Goal: Information Seeking & Learning: Learn about a topic

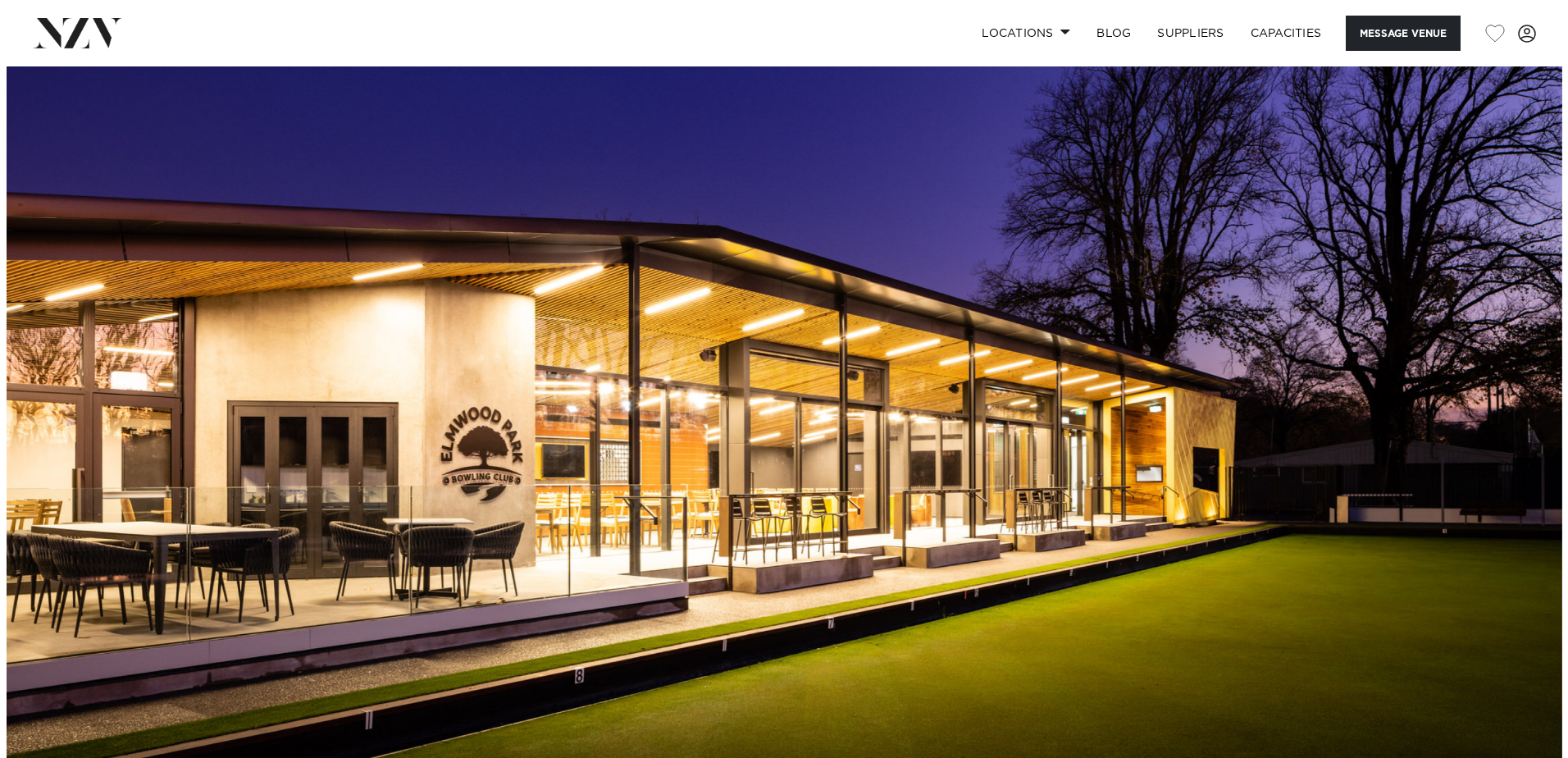
scroll to position [82, 0]
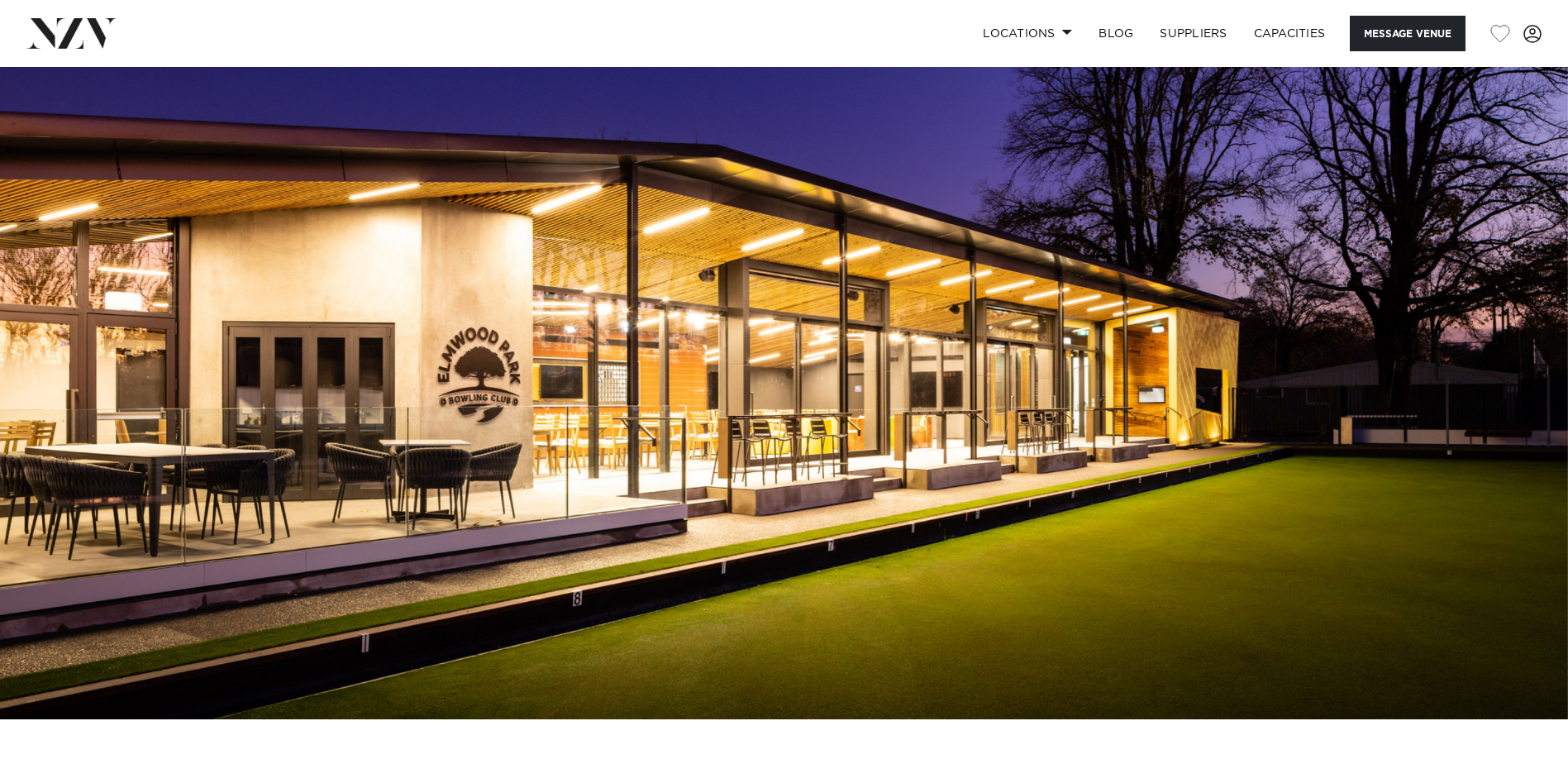
click at [810, 511] on img at bounding box center [784, 351] width 1568 height 735
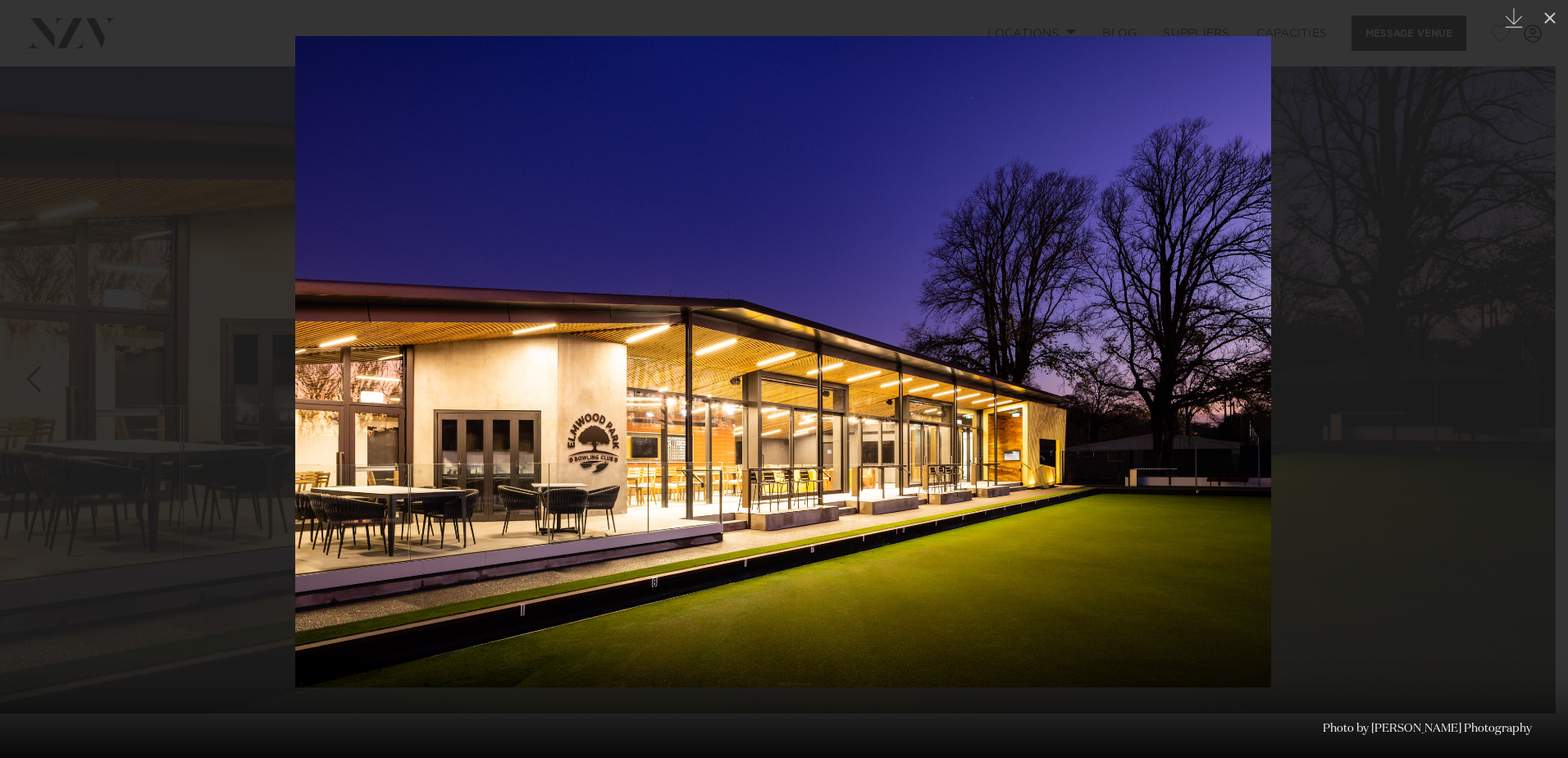
click at [1423, 481] on div at bounding box center [784, 379] width 1568 height 758
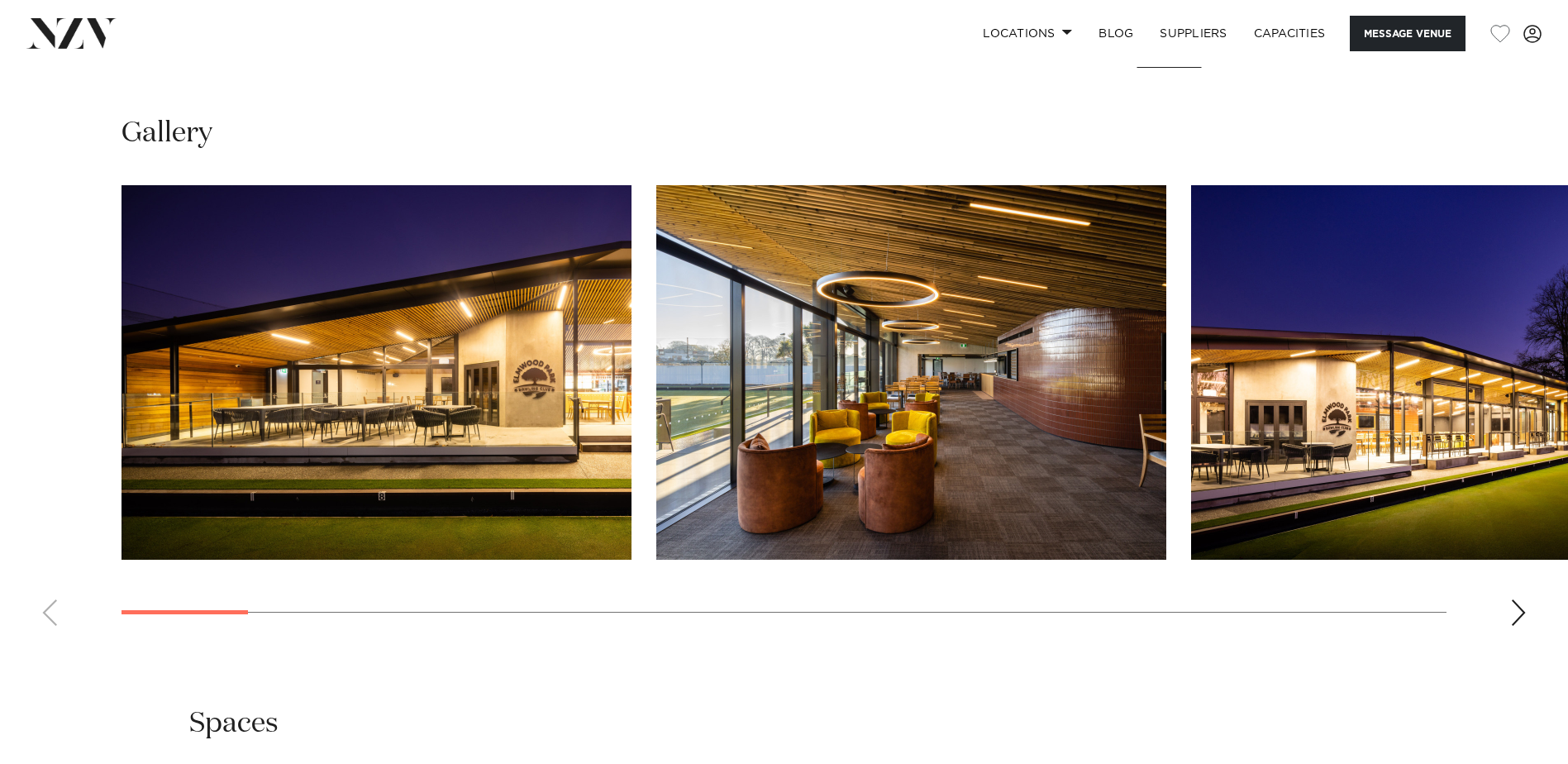
scroll to position [1487, 0]
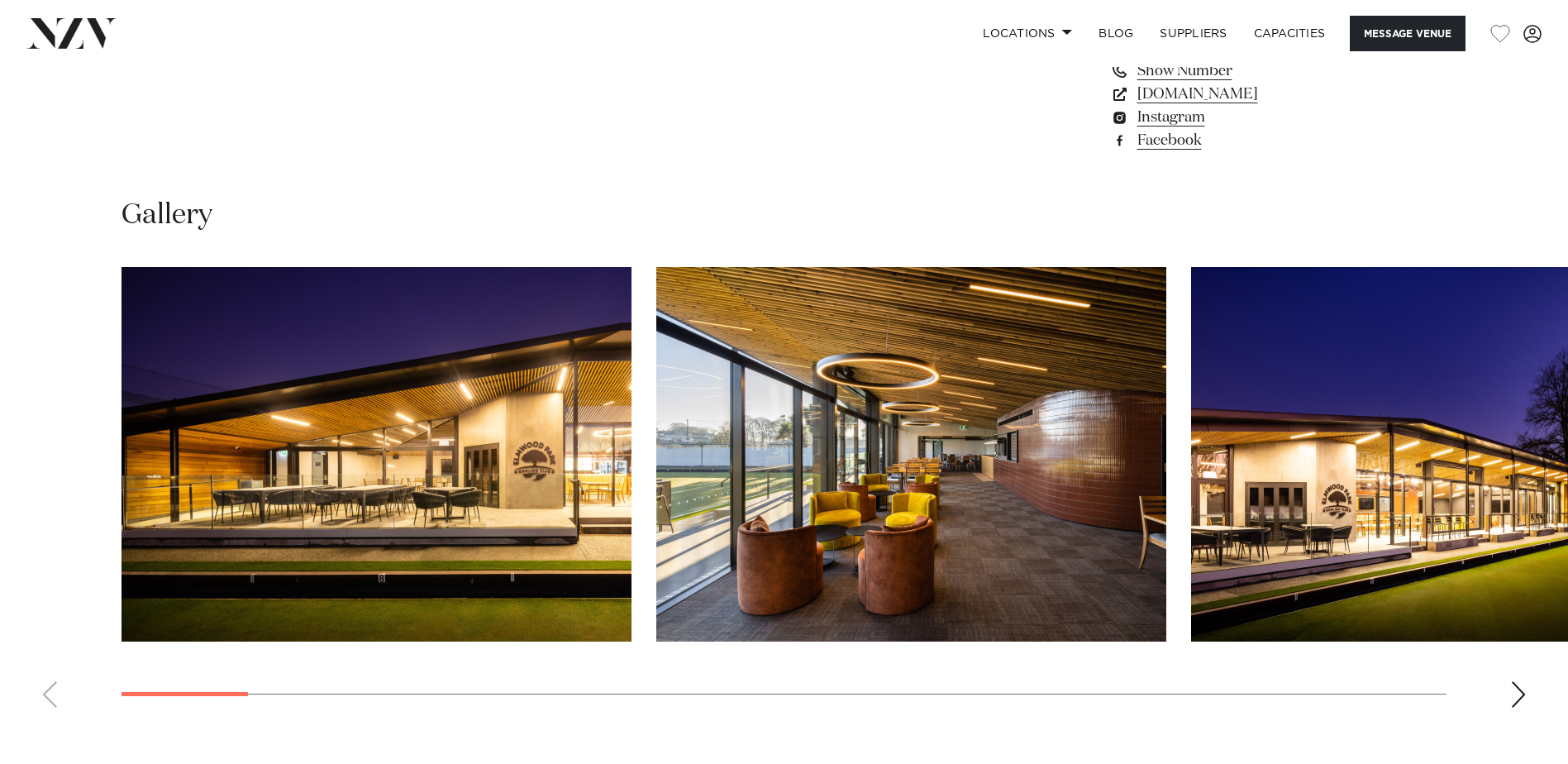
click at [1522, 692] on div "Next slide" at bounding box center [1518, 695] width 17 height 26
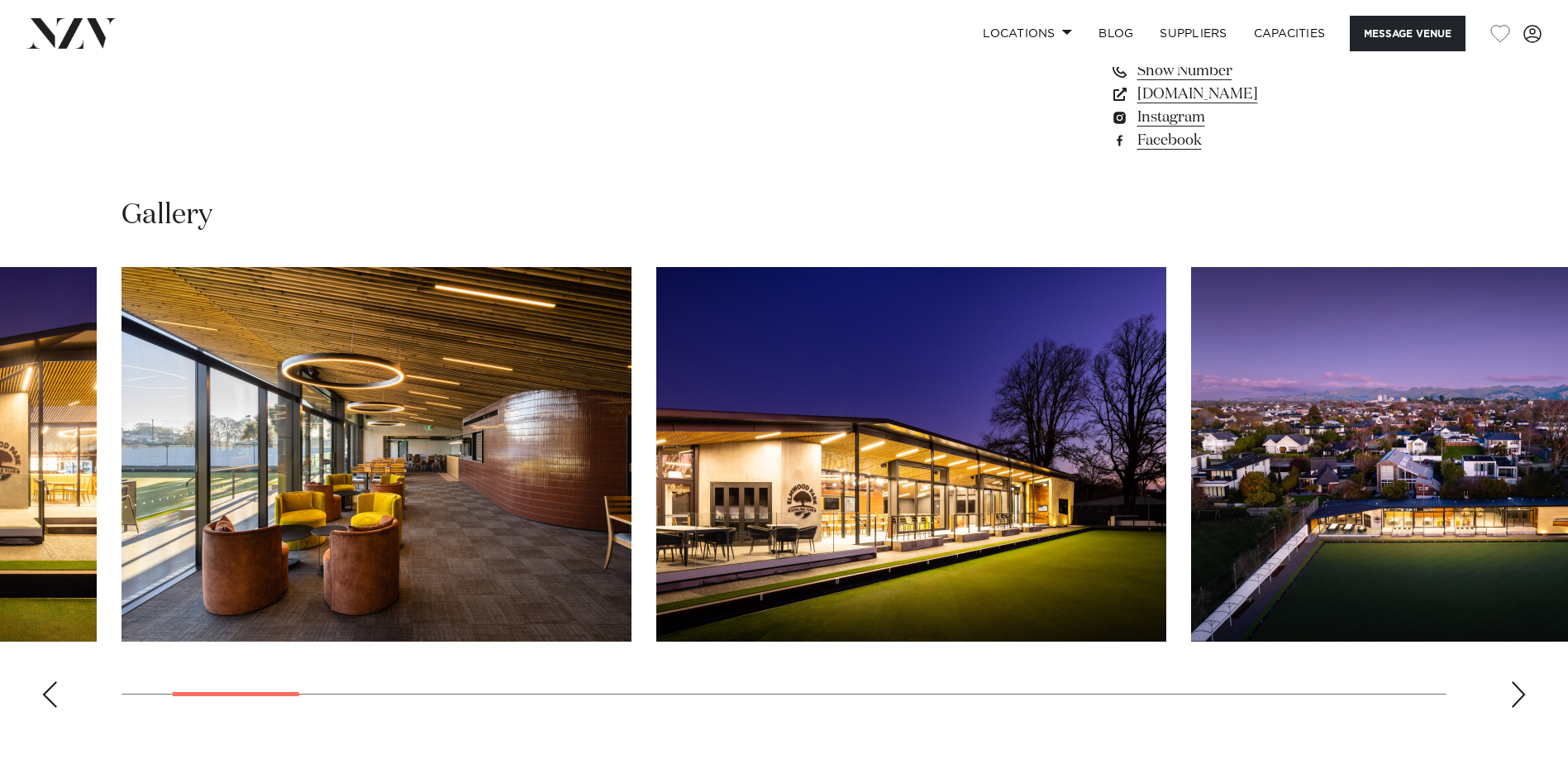
click at [1522, 692] on div "Next slide" at bounding box center [1518, 695] width 17 height 26
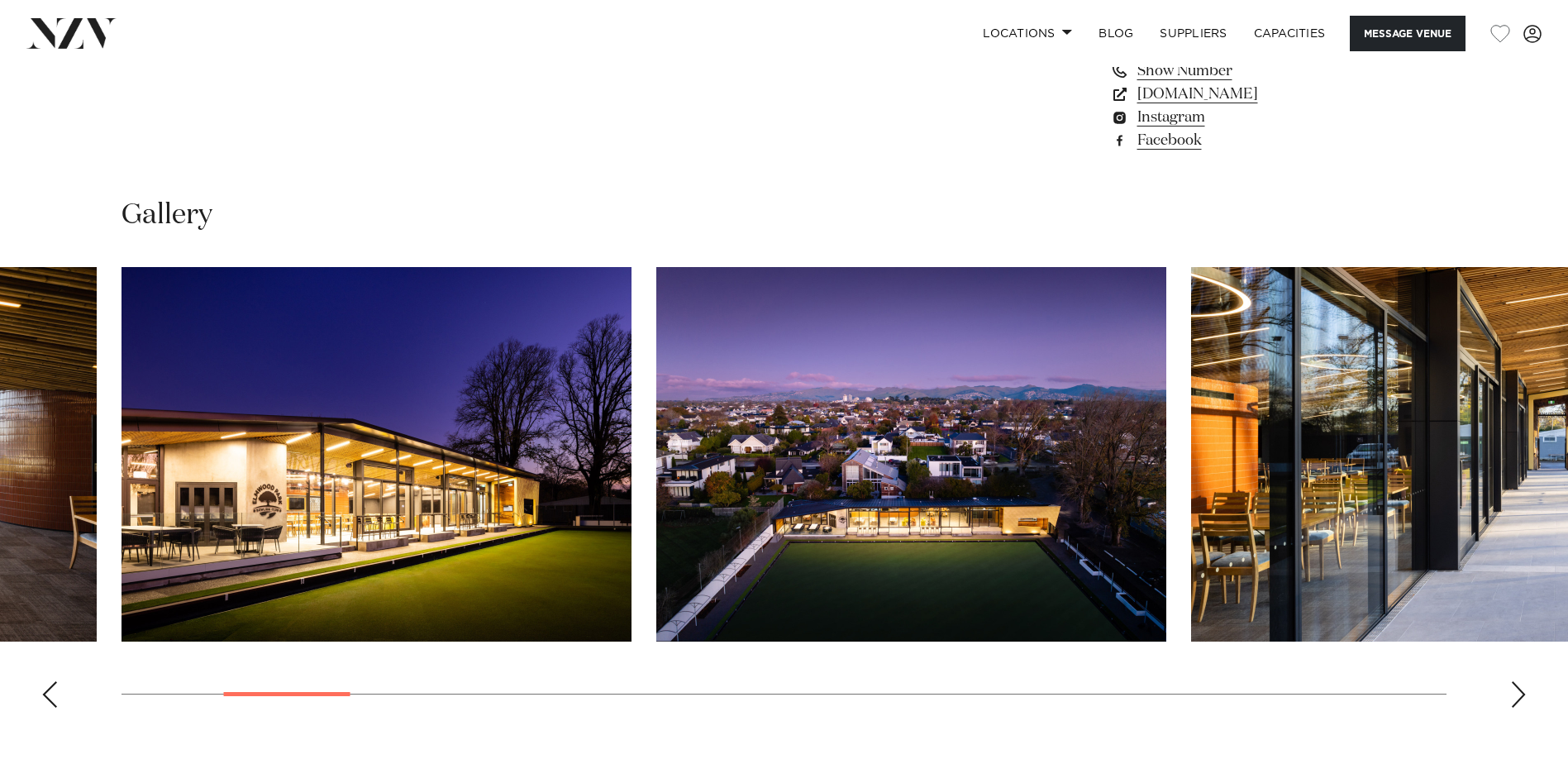
click at [1522, 692] on div "Next slide" at bounding box center [1518, 695] width 17 height 26
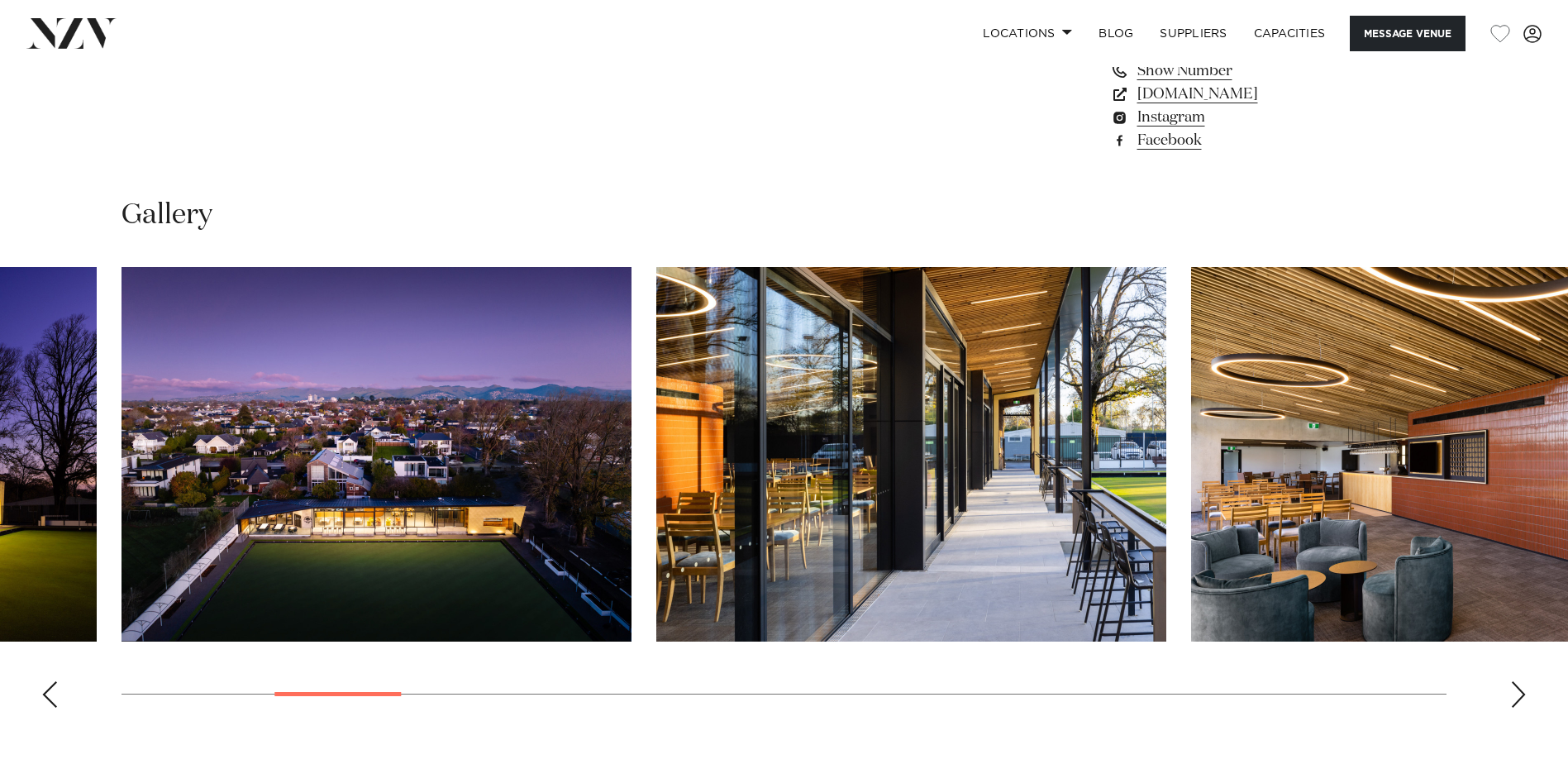
click at [1522, 692] on div "Next slide" at bounding box center [1518, 695] width 17 height 26
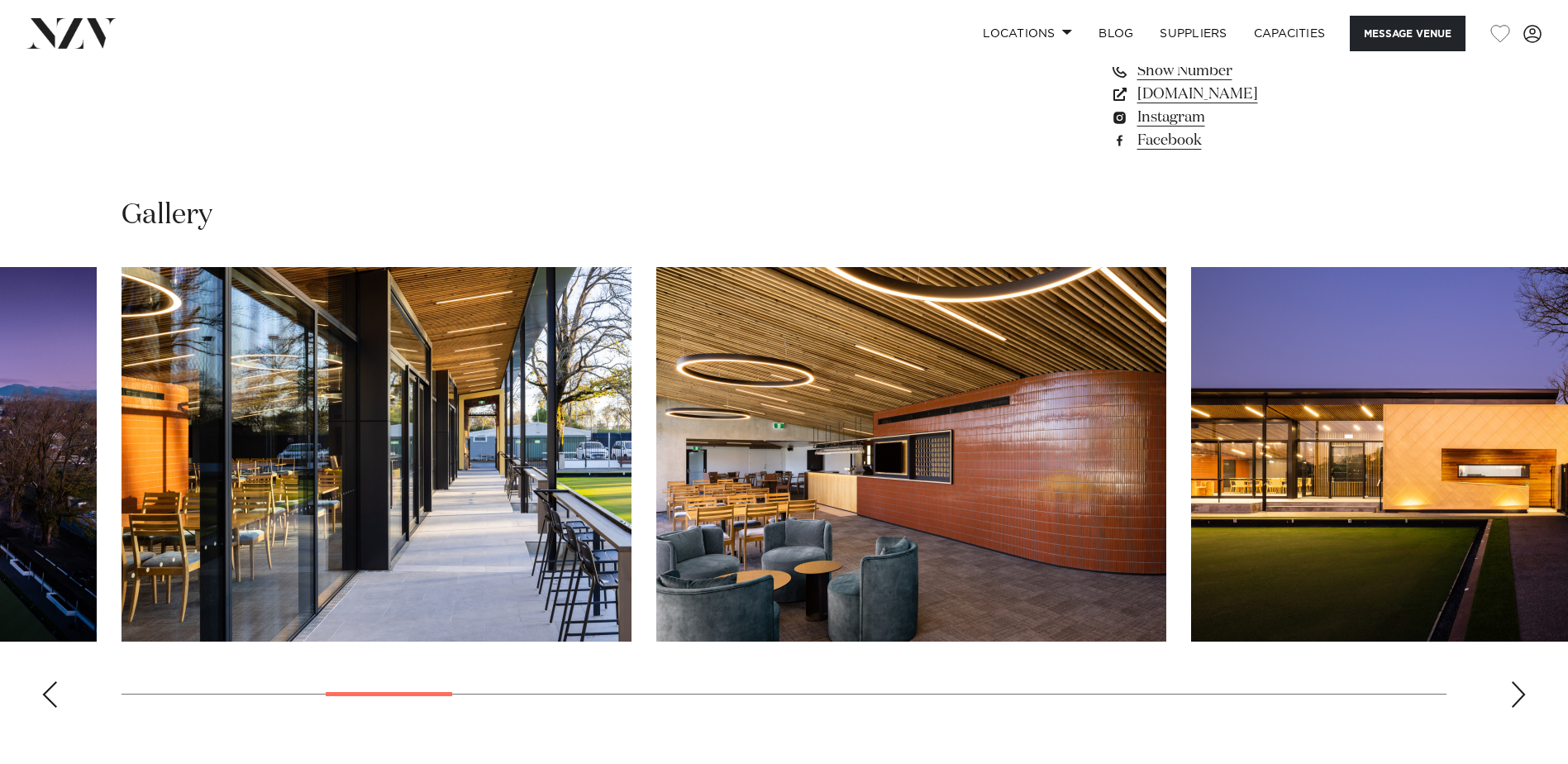
click at [1522, 692] on div "Next slide" at bounding box center [1518, 695] width 17 height 26
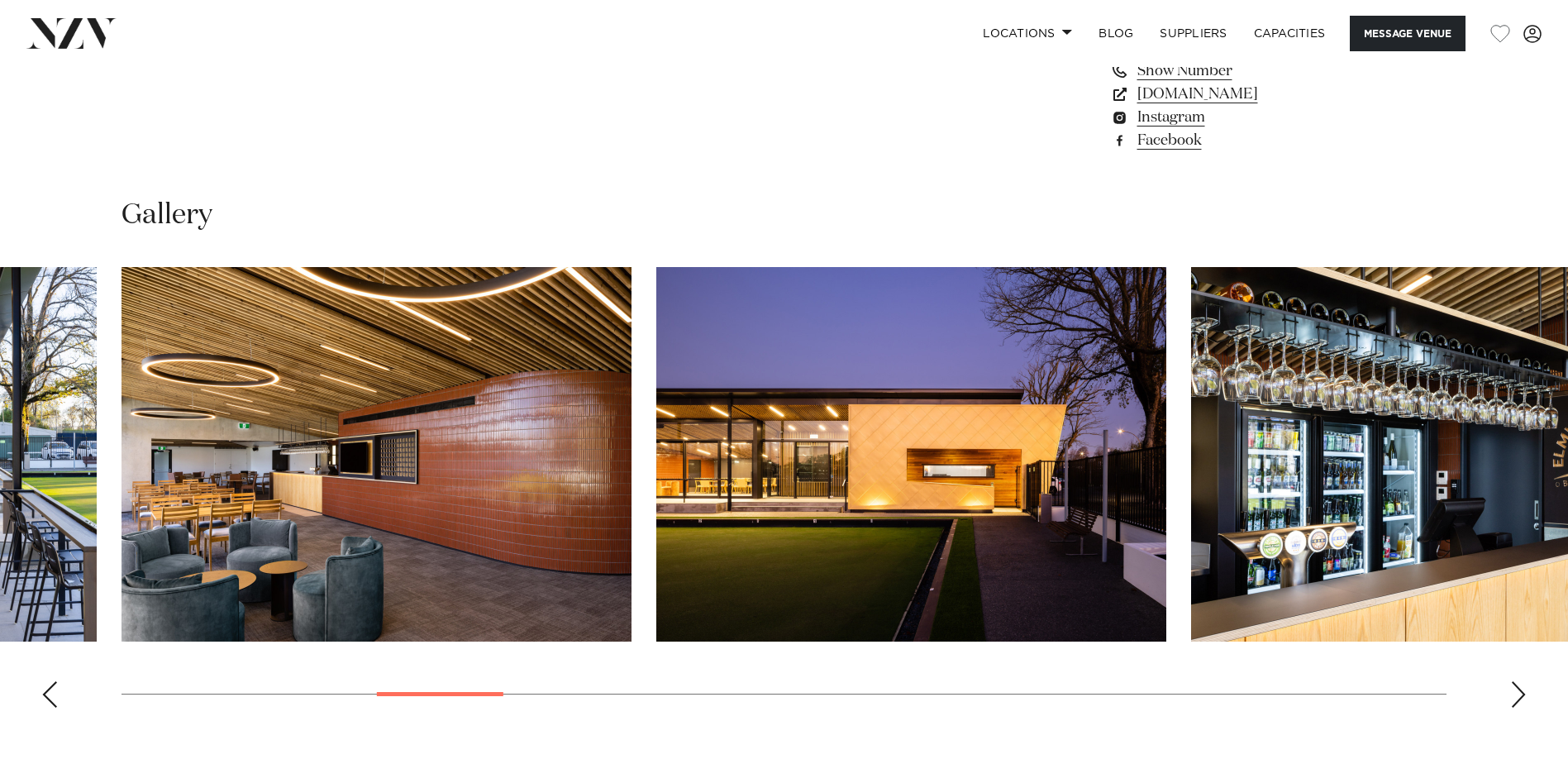
click at [1522, 692] on div "Next slide" at bounding box center [1518, 695] width 17 height 26
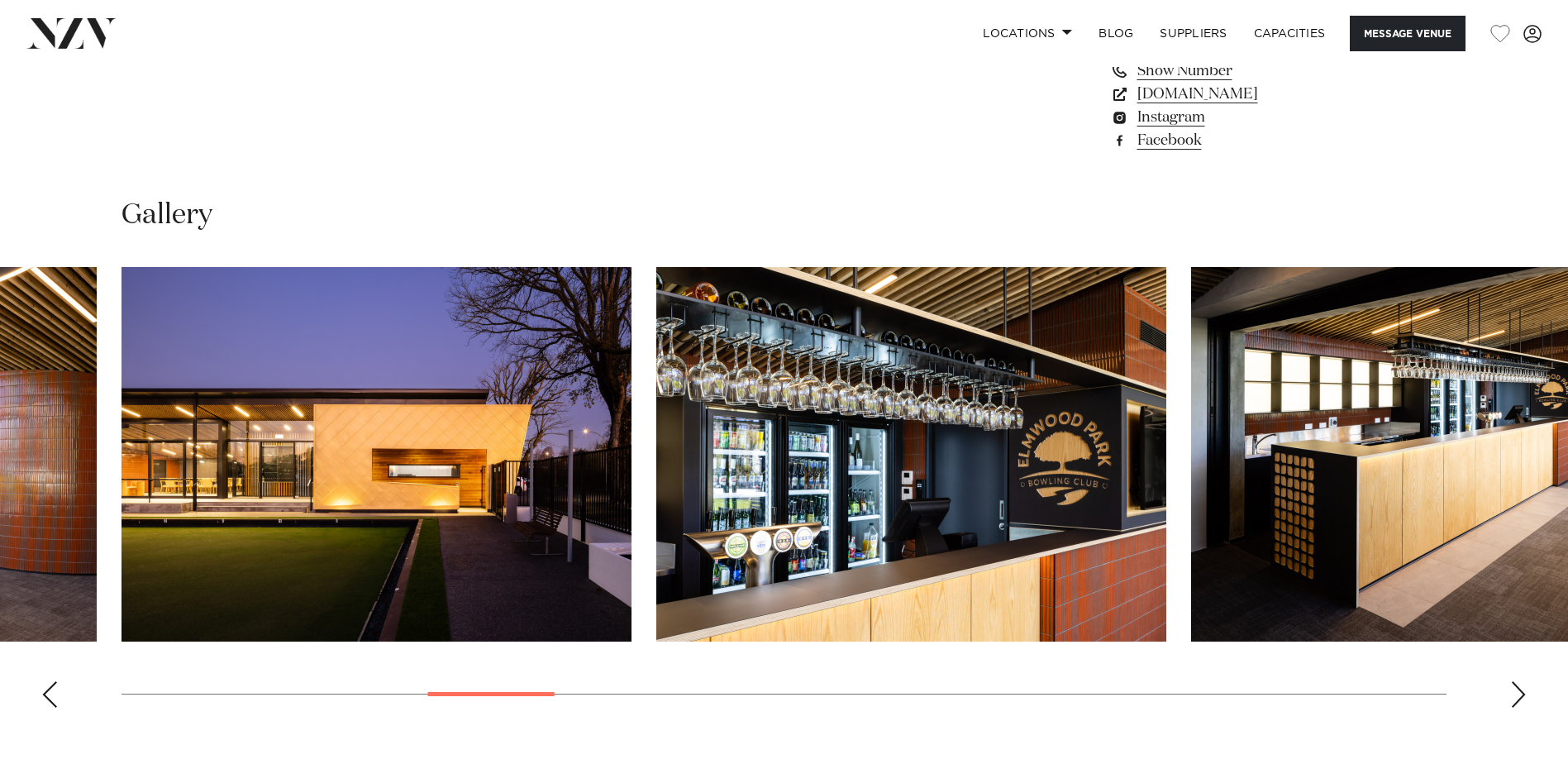
click at [1522, 692] on div "Next slide" at bounding box center [1518, 695] width 17 height 26
